Goal: Task Accomplishment & Management: Use online tool/utility

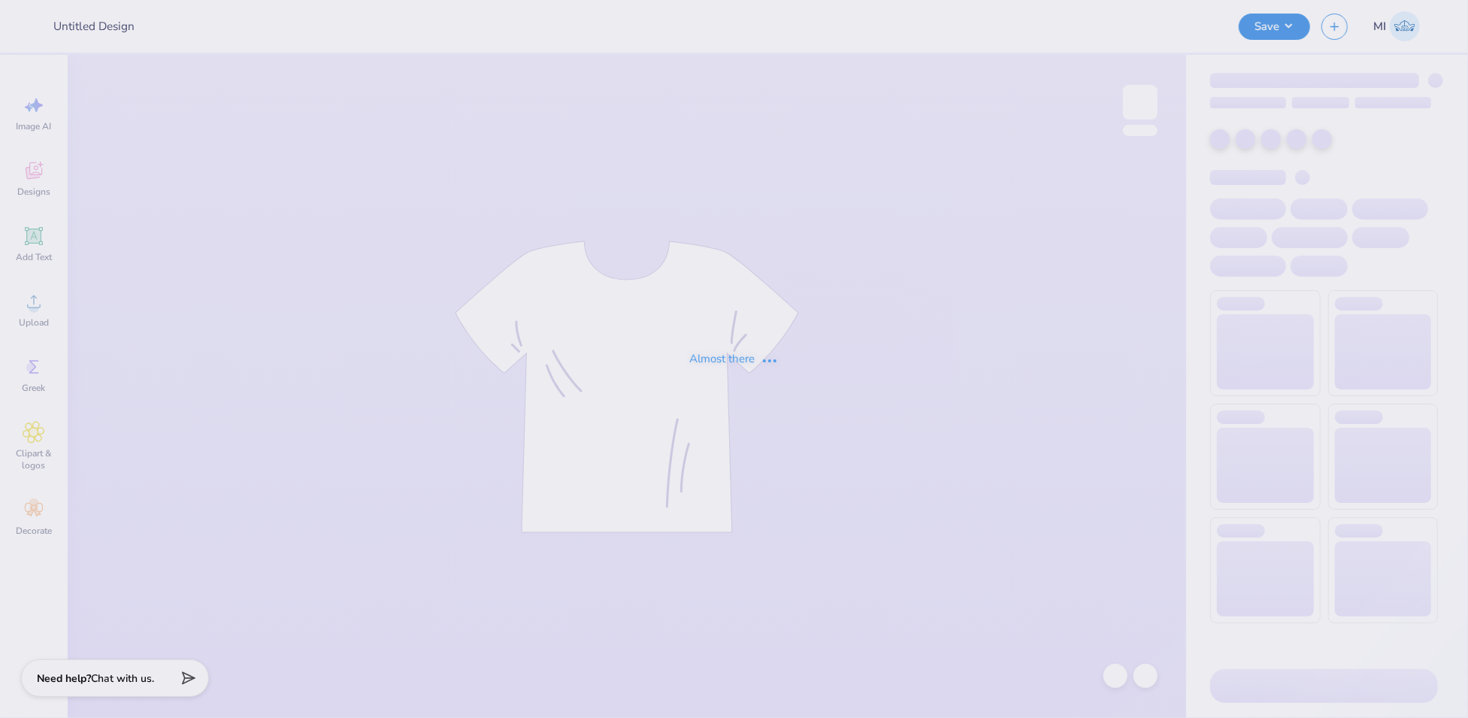
type input "FPS239424"
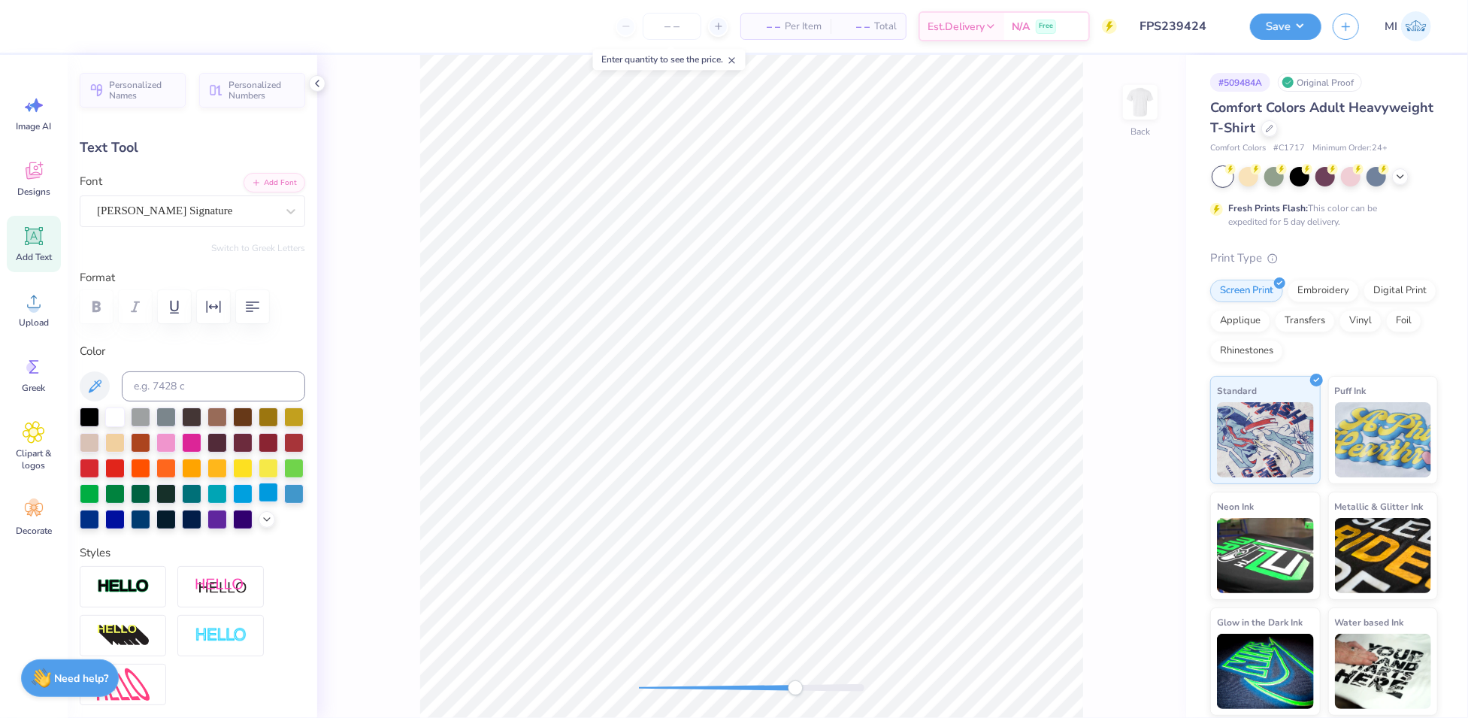
scroll to position [319, 0]
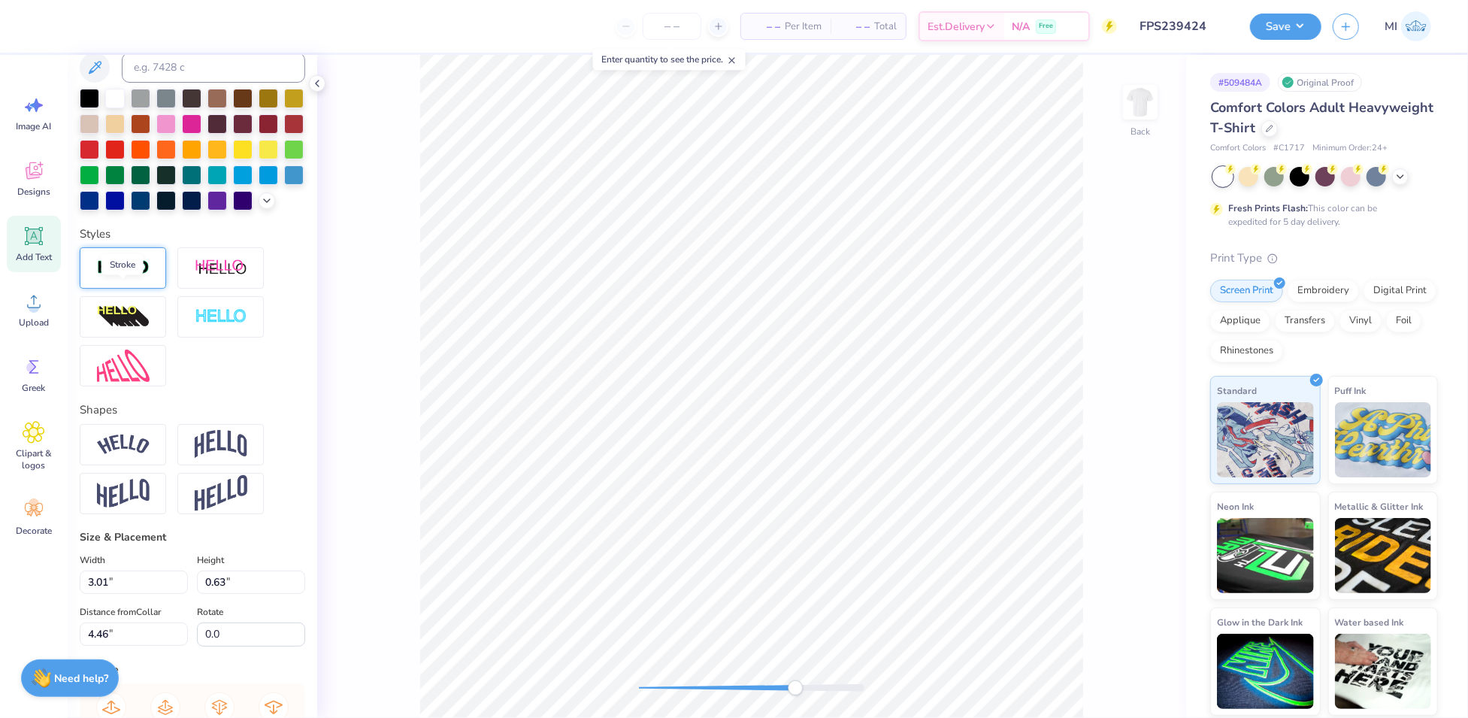
click at [123, 277] on img at bounding box center [123, 267] width 53 height 17
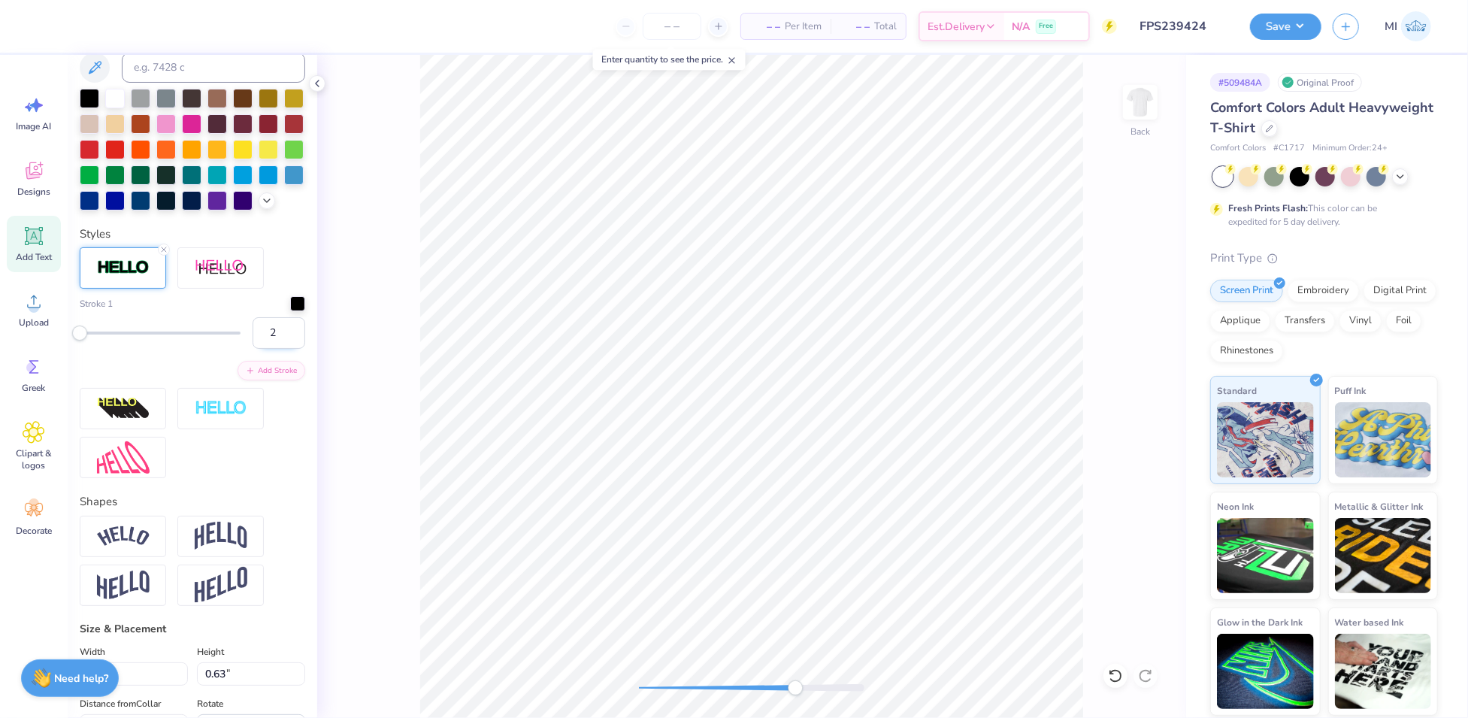
type input "2"
click at [277, 349] on input "2" at bounding box center [279, 333] width 53 height 32
click at [90, 29] on div at bounding box center [94, 24] width 21 height 21
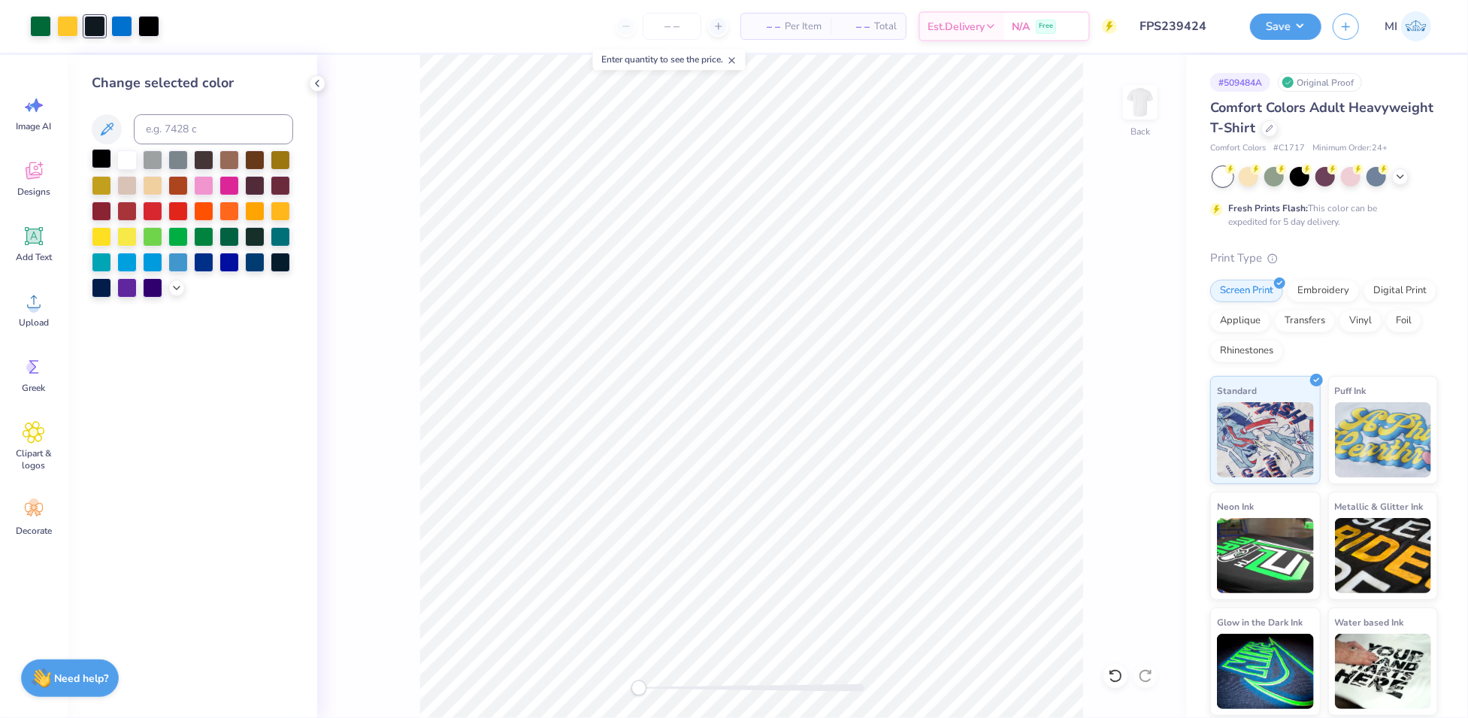
click at [105, 159] on div at bounding box center [102, 159] width 20 height 20
click at [1297, 18] on button "Save" at bounding box center [1285, 24] width 71 height 26
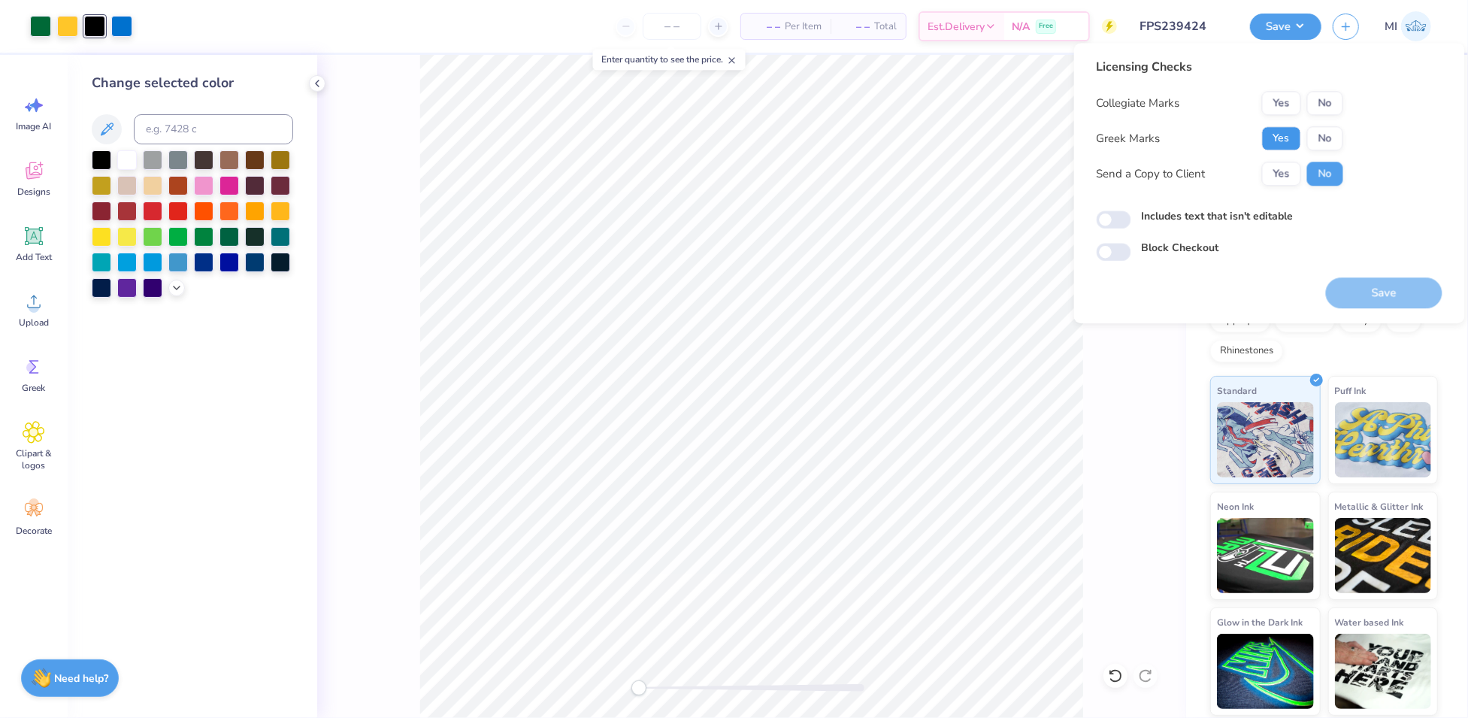
click at [1288, 138] on button "Yes" at bounding box center [1281, 138] width 39 height 24
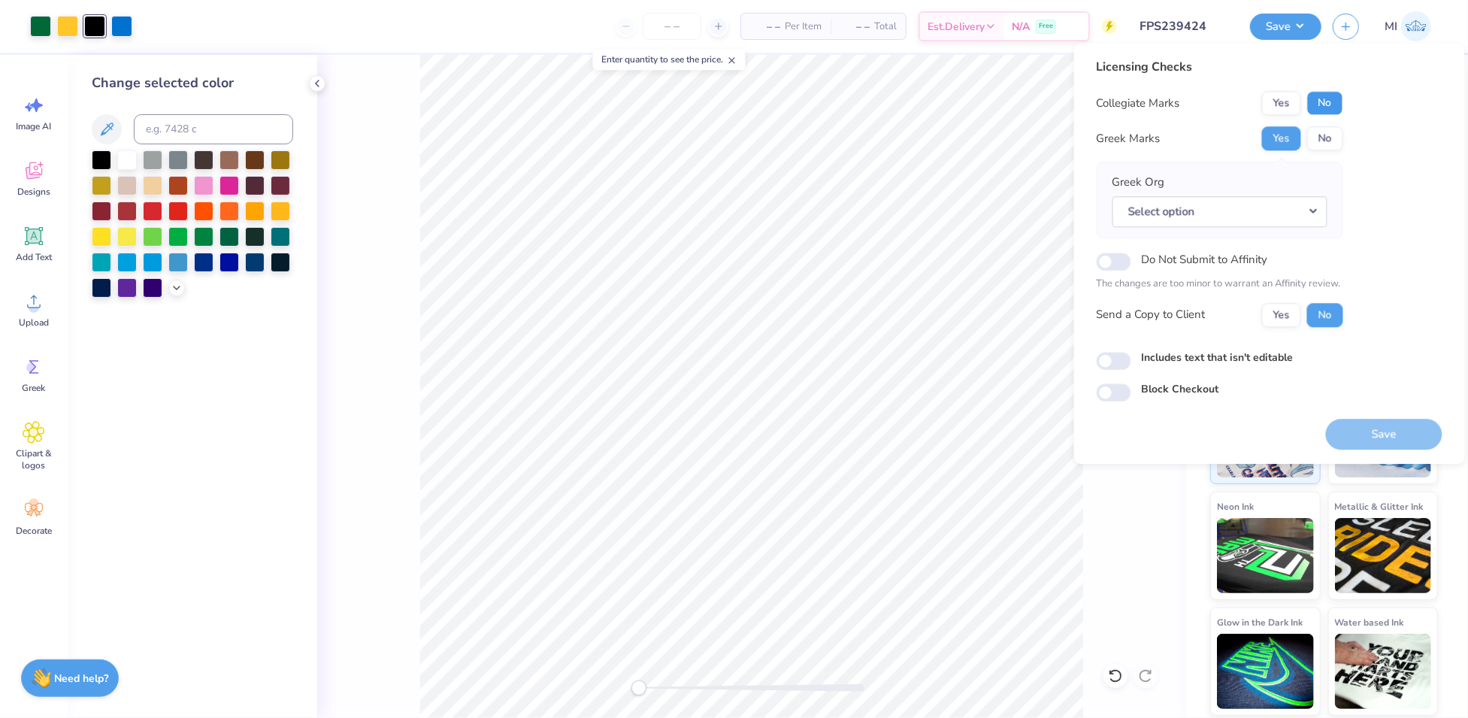
click at [1334, 102] on button "No" at bounding box center [1325, 103] width 36 height 24
click at [1295, 203] on button "Select option" at bounding box center [1220, 211] width 215 height 31
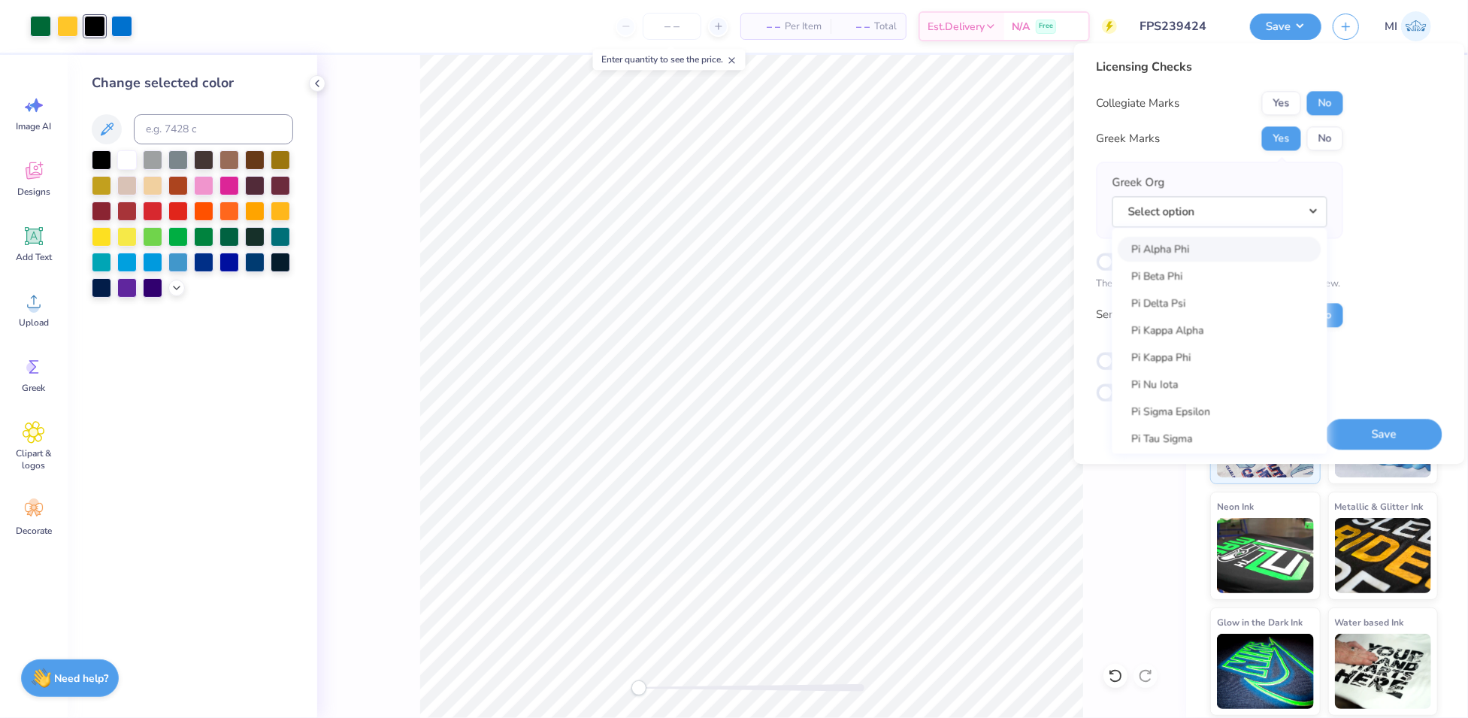
scroll to position [8605, 0]
click at [1206, 332] on link "Pi Kappa Alpha" at bounding box center [1220, 329] width 203 height 25
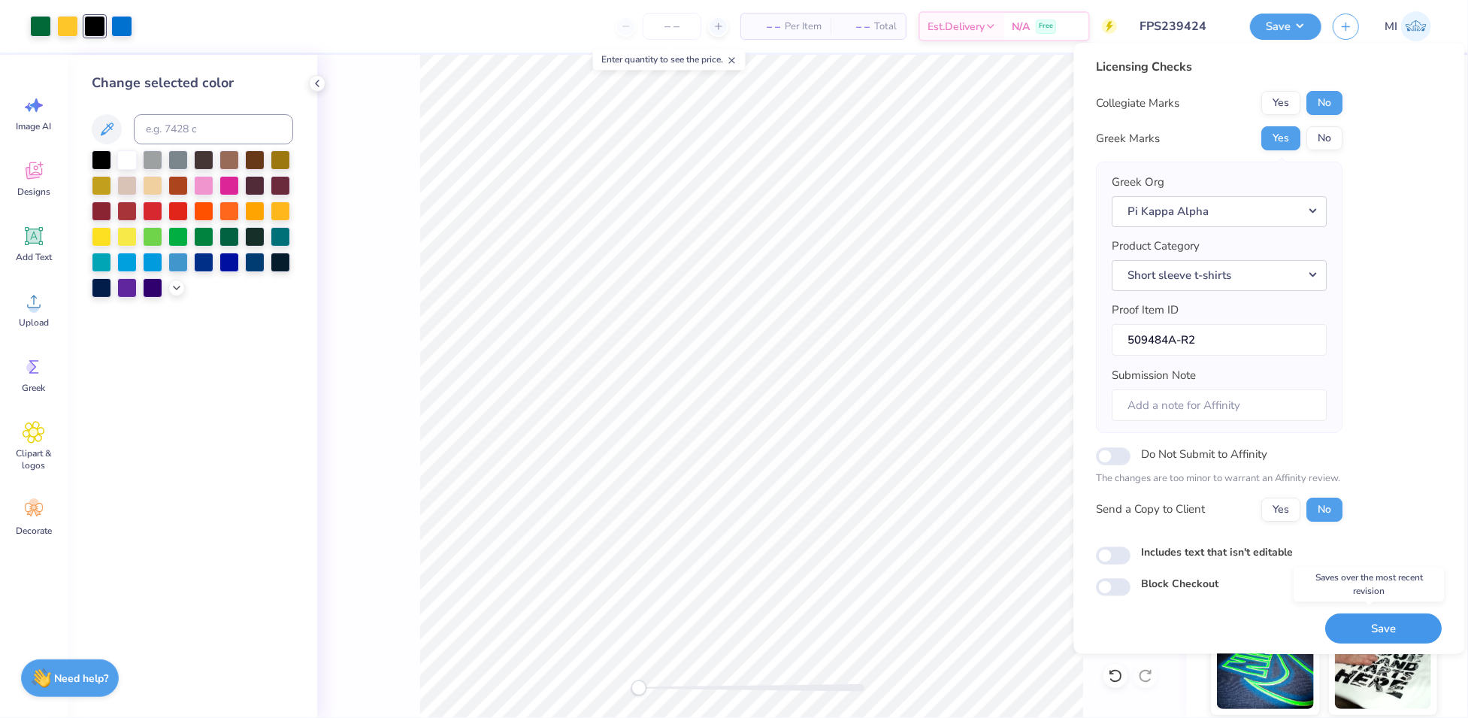
click at [1371, 627] on button "Save" at bounding box center [1384, 628] width 117 height 31
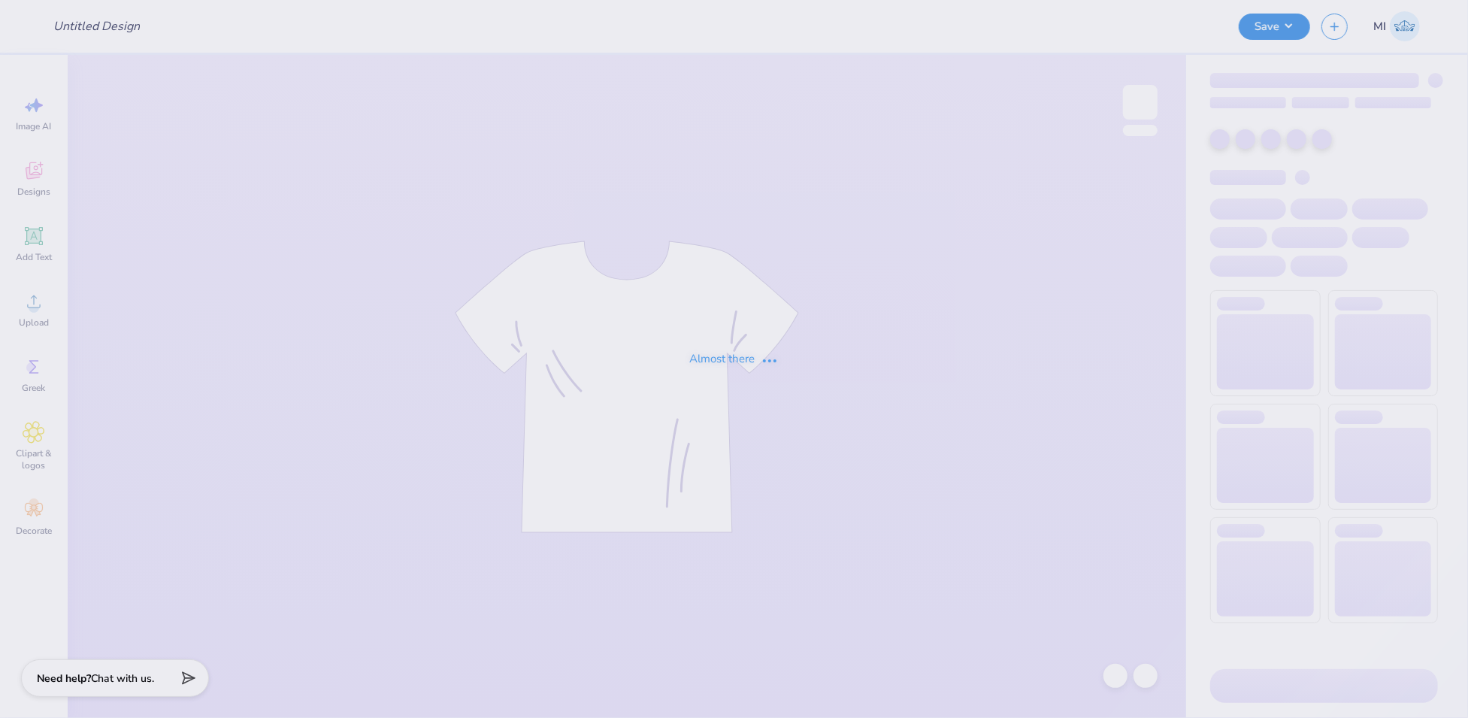
type input "FPS240557"
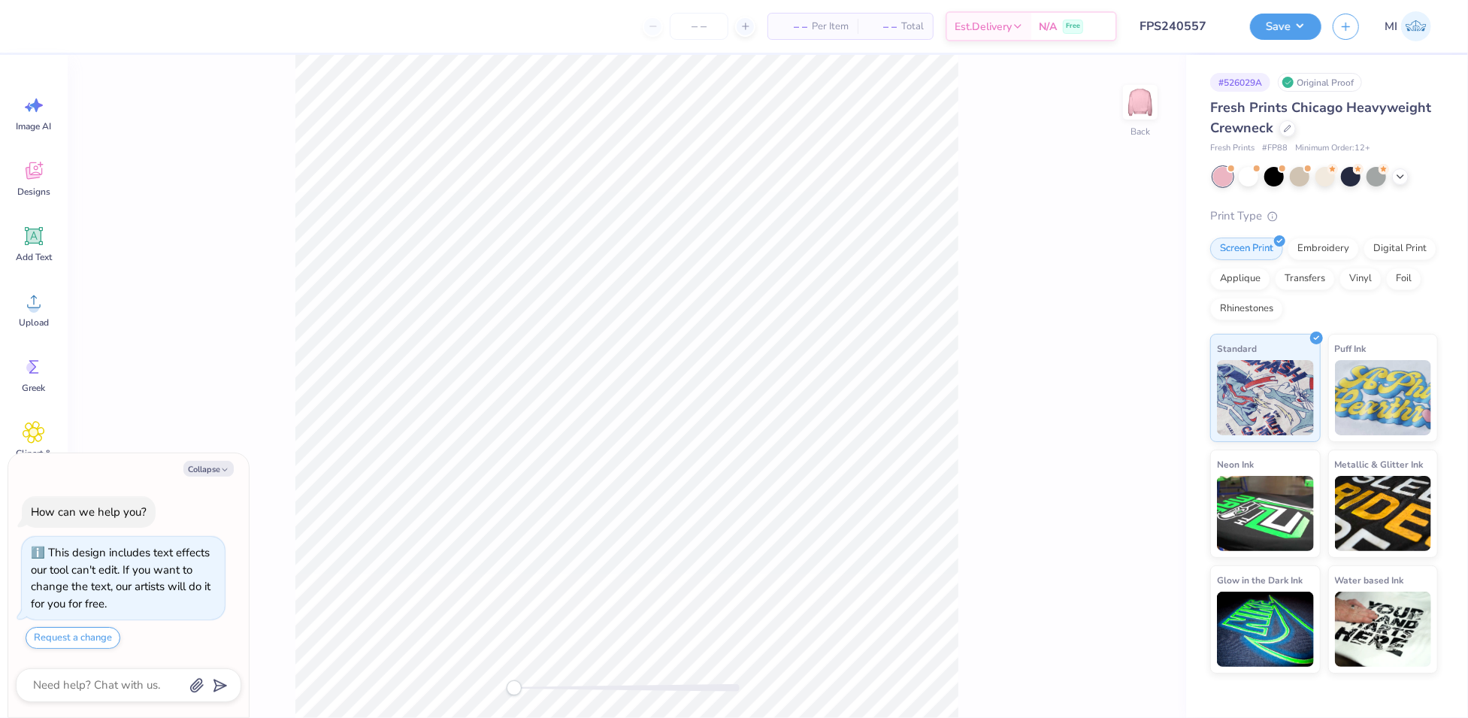
scroll to position [13, 0]
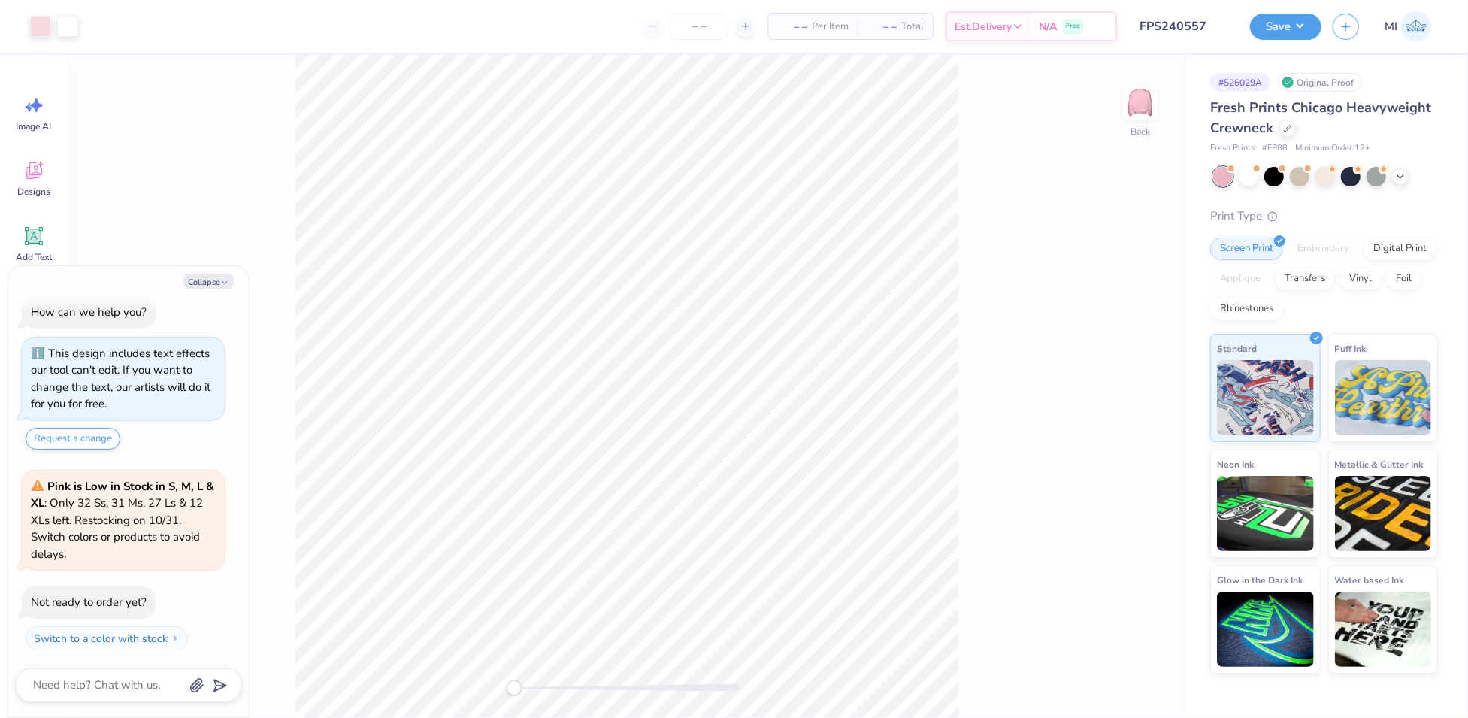
type textarea "x"
